Goal: Navigation & Orientation: Find specific page/section

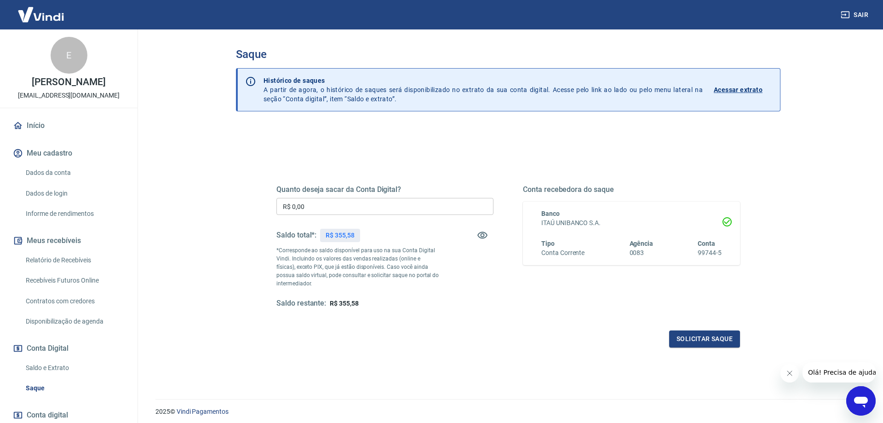
click at [368, 209] on input "R$ 0,00" at bounding box center [384, 206] width 217 height 17
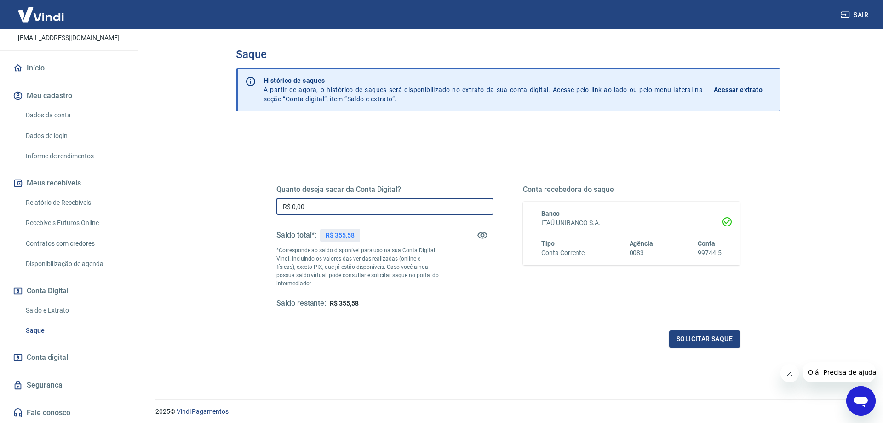
click at [47, 115] on link "Dados da conta" at bounding box center [74, 115] width 104 height 19
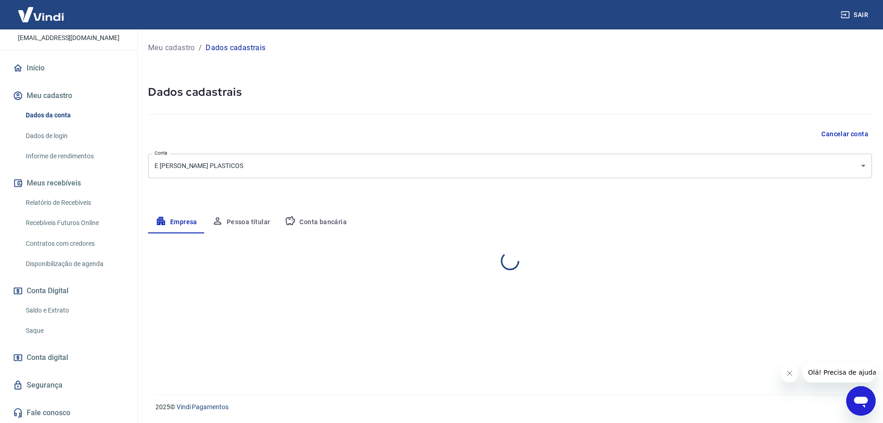
select select "PR"
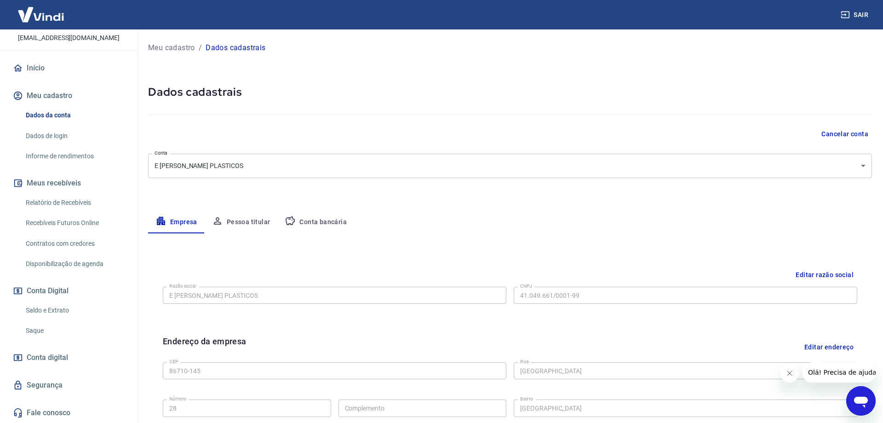
click at [61, 206] on link "Relatório de Recebíveis" at bounding box center [74, 202] width 104 height 19
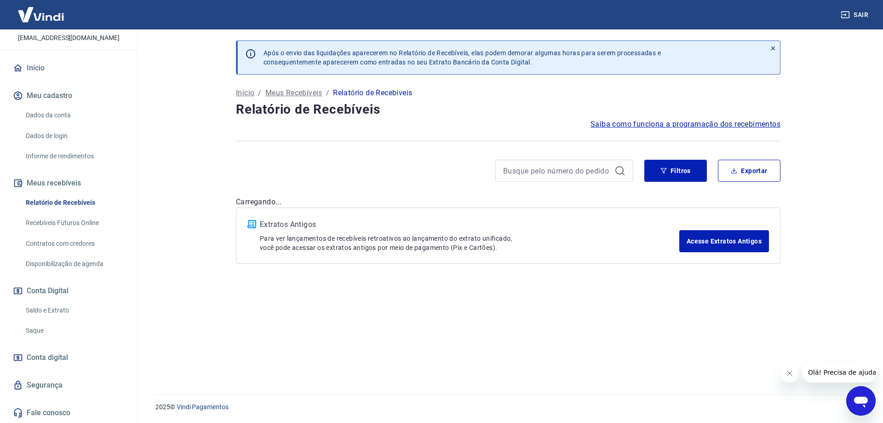
click at [64, 229] on link "Recebíveis Futuros Online" at bounding box center [74, 222] width 104 height 19
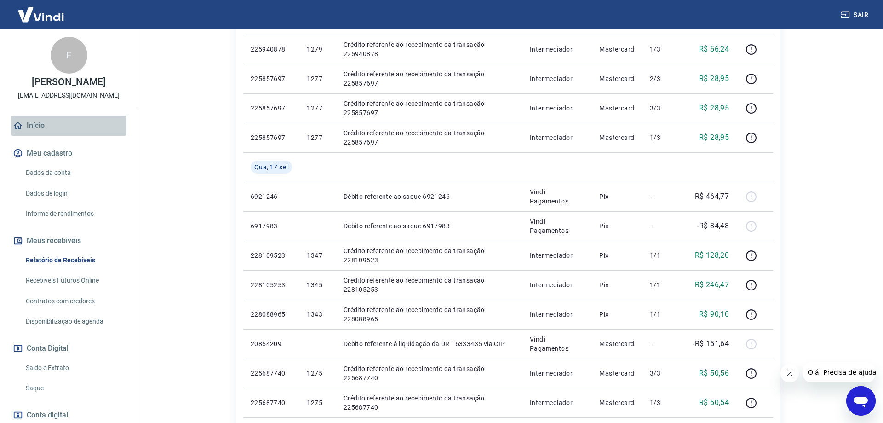
click at [27, 124] on link "Início" at bounding box center [68, 125] width 115 height 20
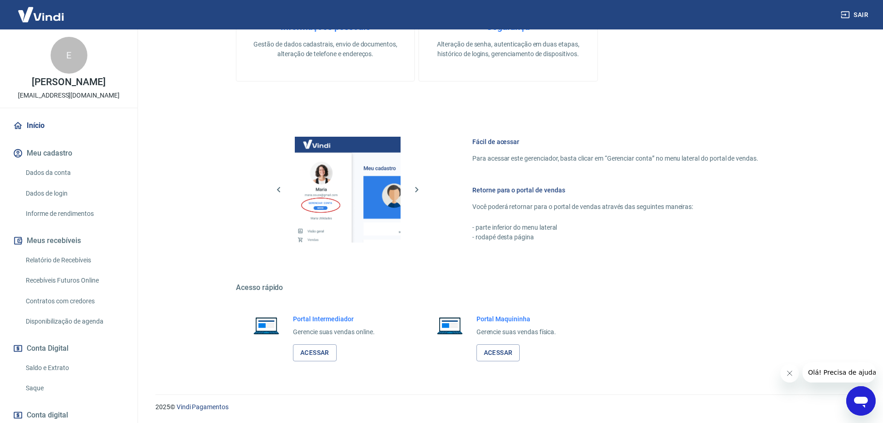
scroll to position [287, 0]
